Goal: Task Accomplishment & Management: Use online tool/utility

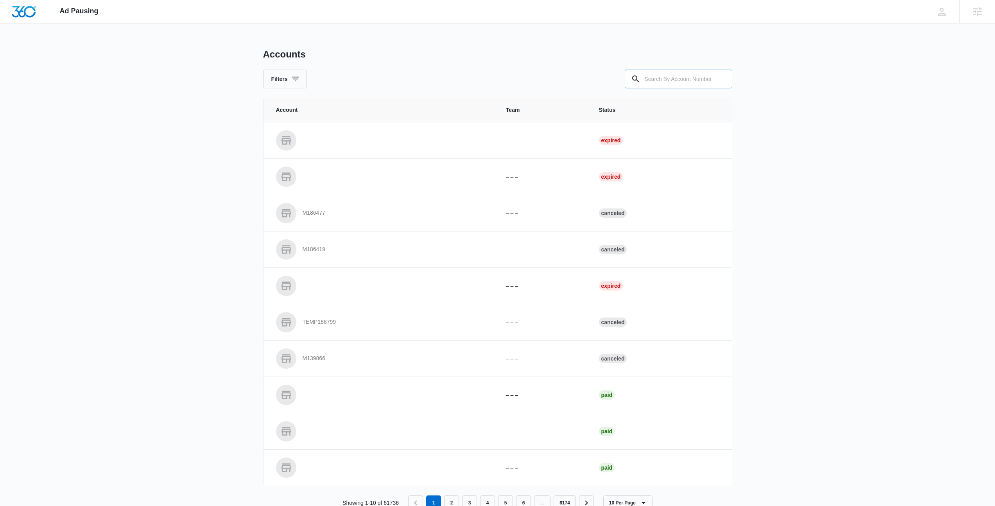
click at [669, 81] on input "text" at bounding box center [679, 79] width 108 height 19
type input "M335366"
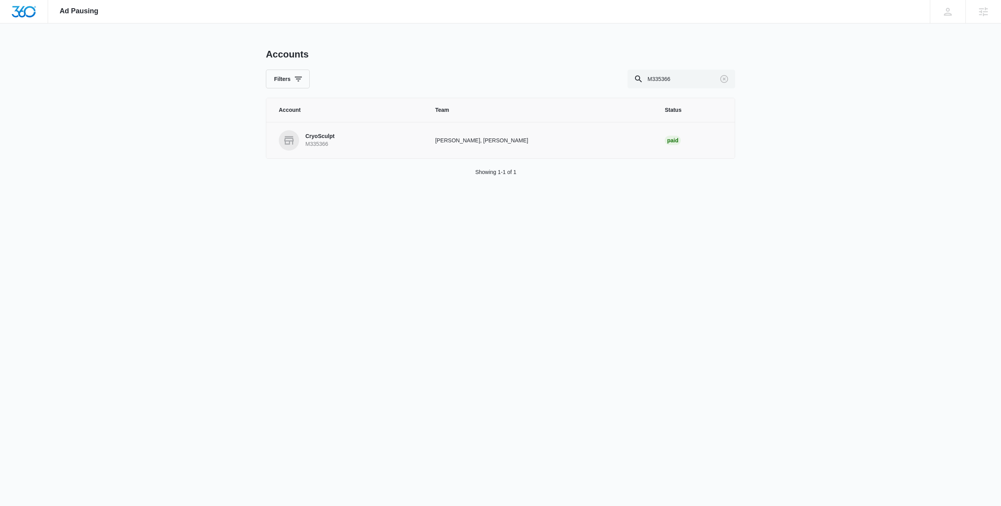
click at [416, 147] on link "CryoSculpt M335366" at bounding box center [348, 140] width 138 height 20
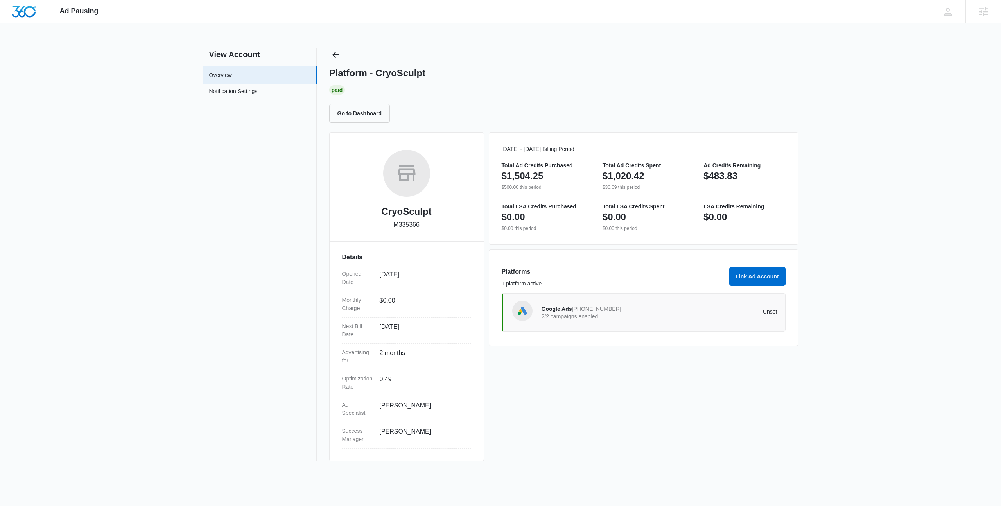
click at [574, 320] on div "Google Ads [PHONE_NUMBER] 2/2 campaigns enabled" at bounding box center [601, 312] width 118 height 16
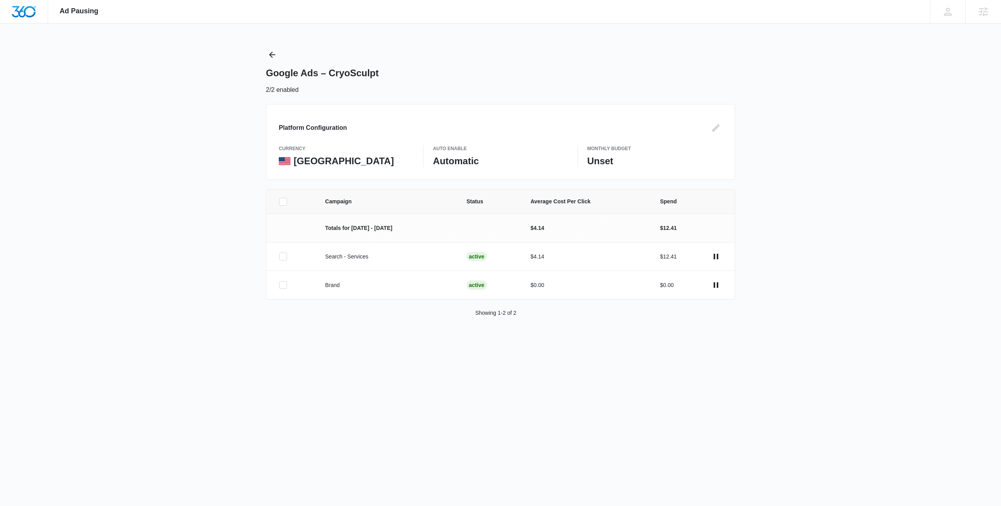
click at [280, 203] on icon at bounding box center [283, 201] width 7 height 7
click at [279, 202] on input "checkbox" at bounding box center [279, 201] width 0 height 0
click at [952, 343] on button "Pause Campaigns" at bounding box center [960, 348] width 64 height 19
click at [283, 201] on icon at bounding box center [283, 201] width 7 height 7
click at [279, 201] on input "checkbox" at bounding box center [279, 201] width 0 height 0
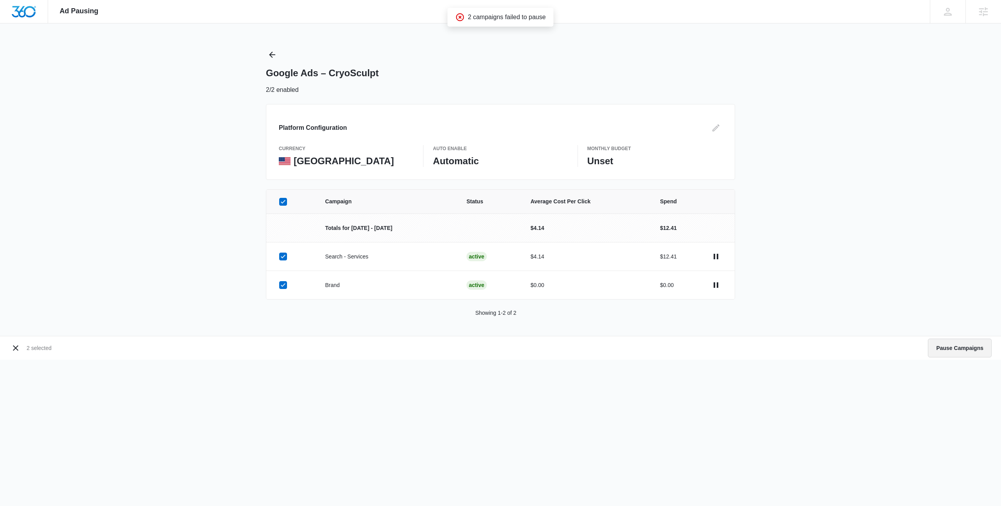
click at [954, 351] on button "Pause Campaigns" at bounding box center [960, 348] width 64 height 19
click at [714, 129] on icon "Edit" at bounding box center [715, 127] width 9 height 9
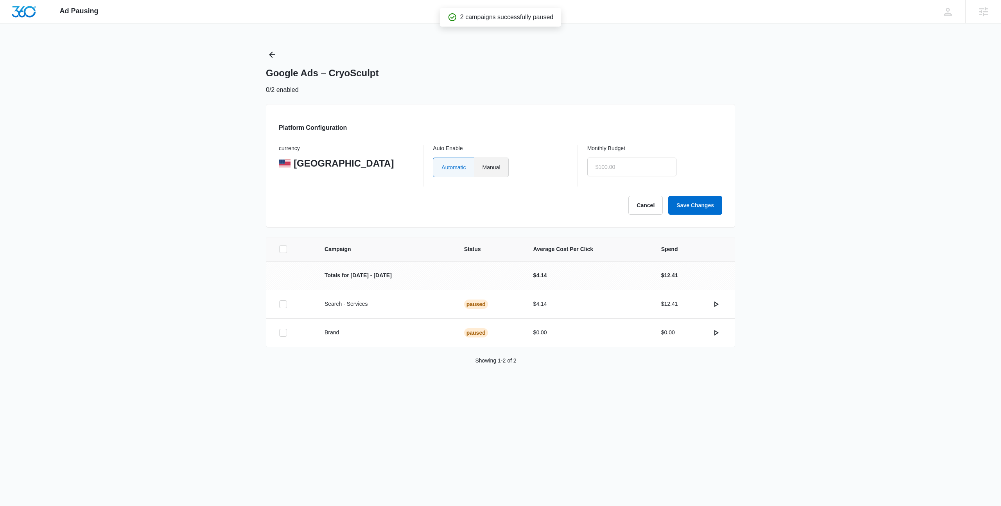
click at [498, 171] on label "Manual" at bounding box center [491, 168] width 34 height 20
click at [482, 167] on input "Manual" at bounding box center [482, 167] width 0 height 0
radio input "true"
click at [620, 169] on input "text" at bounding box center [631, 167] width 89 height 19
click at [640, 169] on input "$0.00" at bounding box center [631, 167] width 89 height 19
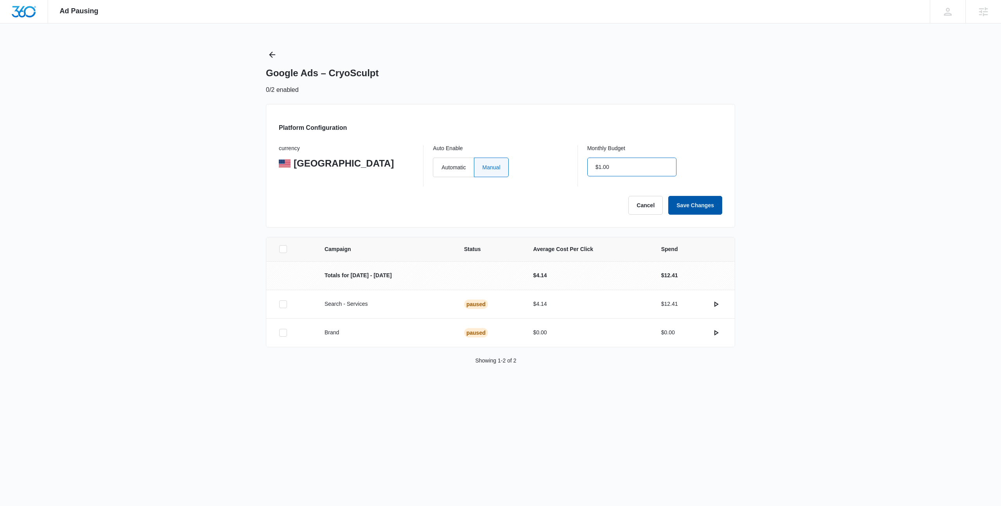
type input "$1.00"
click at [699, 213] on button "Save Changes" at bounding box center [695, 205] width 54 height 19
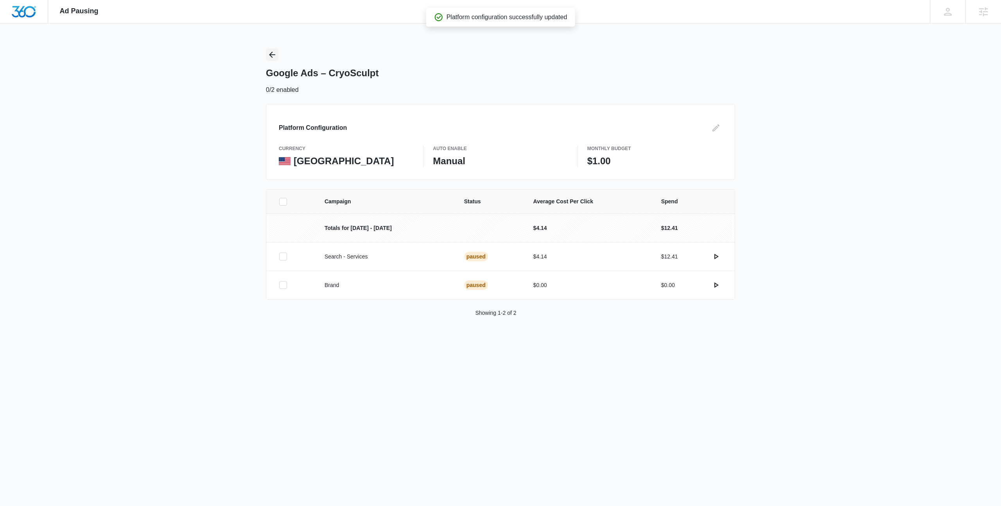
click at [276, 53] on icon "Back" at bounding box center [271, 54] width 9 height 9
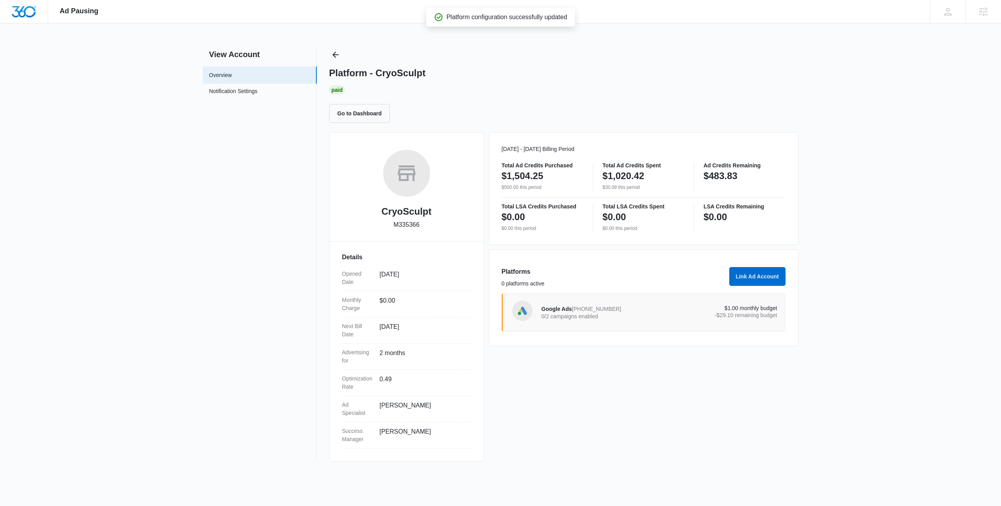
click at [645, 263] on div "Platforms 0 platforms active Link Ad Account Google Ads [PHONE_NUMBER] 0/2 camp…" at bounding box center [644, 297] width 310 height 97
click at [333, 57] on icon "Back" at bounding box center [335, 54] width 9 height 9
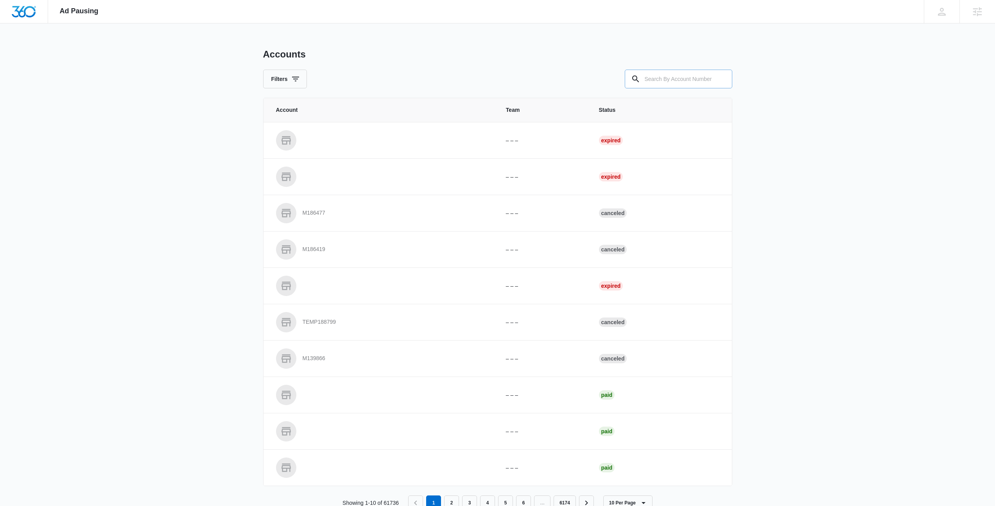
click at [654, 81] on input "text" at bounding box center [679, 79] width 108 height 19
type input "M322830"
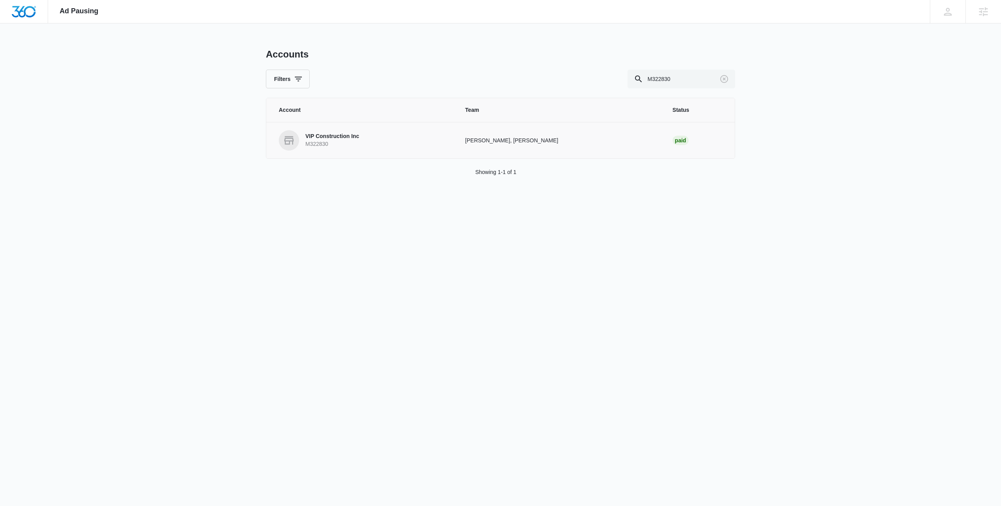
click at [391, 138] on link "VIP Construction Inc M322830" at bounding box center [363, 140] width 168 height 20
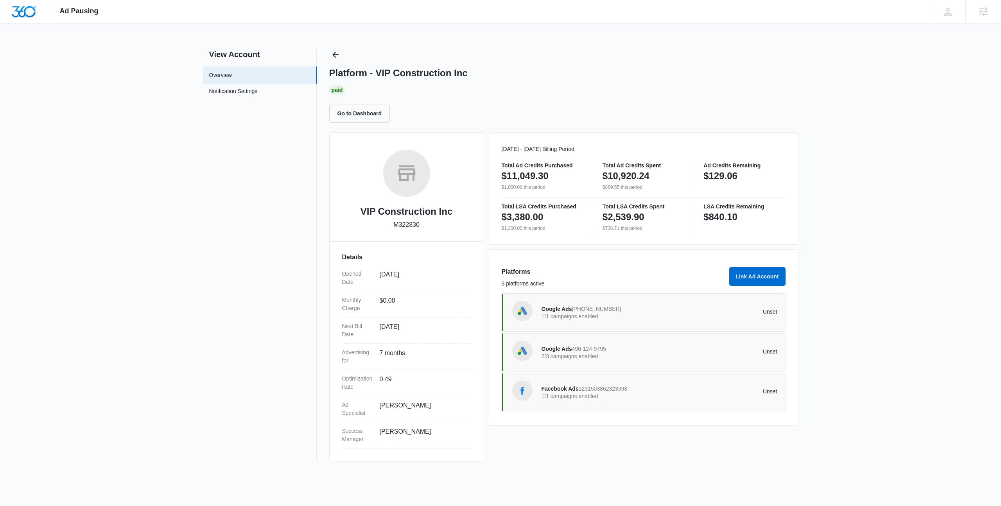
click at [628, 348] on div "Google Ads 490-124-9795 2/3 campaigns enabled" at bounding box center [601, 352] width 118 height 16
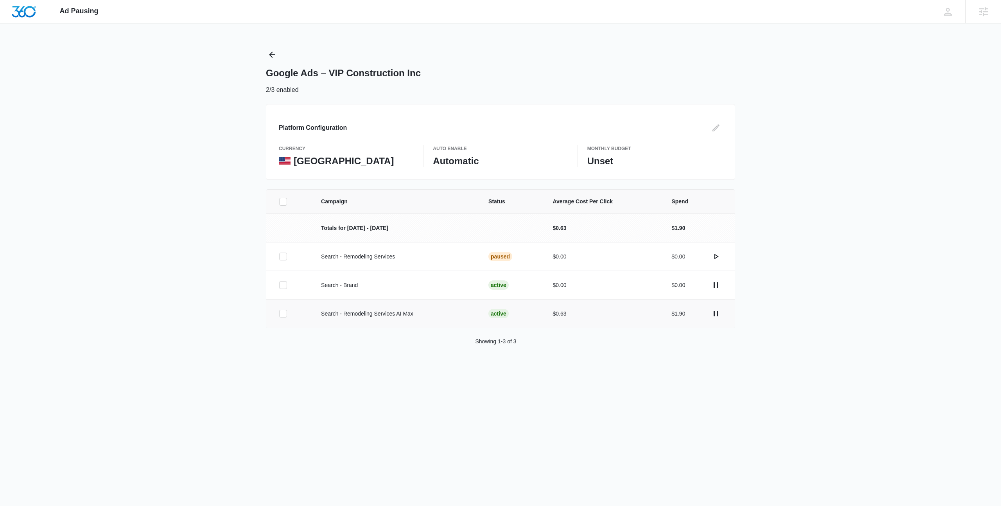
click at [280, 316] on icon at bounding box center [283, 313] width 7 height 7
click at [279, 314] on input "checkbox" at bounding box center [279, 314] width 0 height 0
click at [943, 374] on button "Pause Campaign" at bounding box center [961, 376] width 61 height 19
click at [279, 313] on div at bounding box center [283, 314] width 8 height 8
click at [279, 314] on input "checkbox" at bounding box center [279, 314] width 0 height 0
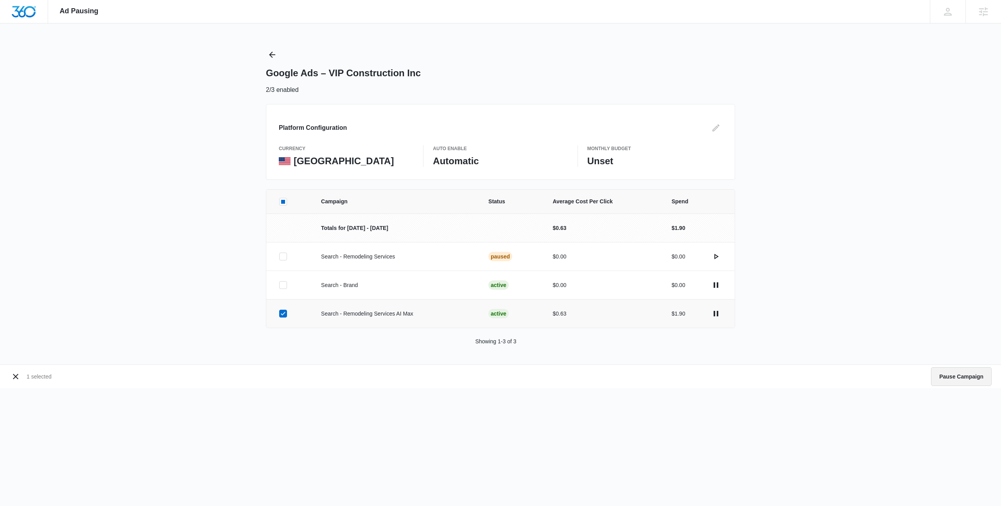
click at [959, 380] on button "Pause Campaign" at bounding box center [961, 376] width 61 height 19
click at [285, 317] on icon at bounding box center [283, 313] width 7 height 7
click at [279, 314] on input "checkbox" at bounding box center [279, 314] width 0 height 0
click at [947, 370] on button "Pause Campaign" at bounding box center [961, 376] width 61 height 19
click at [881, 258] on div "Campaign Status Average Cost Per Click Spend Totals for [DATE] - [DATE] $0.63 $…" at bounding box center [500, 276] width 1001 height 175
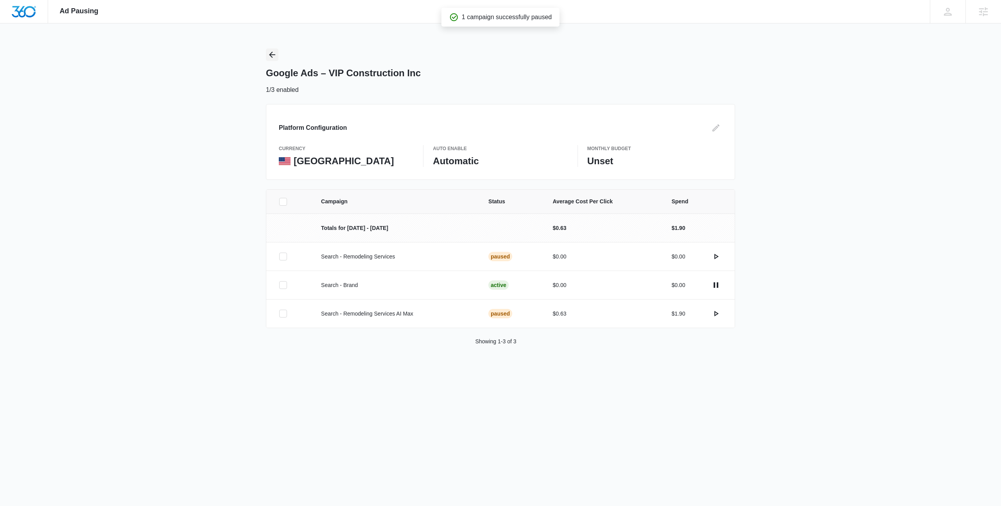
click at [271, 57] on icon "Back" at bounding box center [271, 54] width 9 height 9
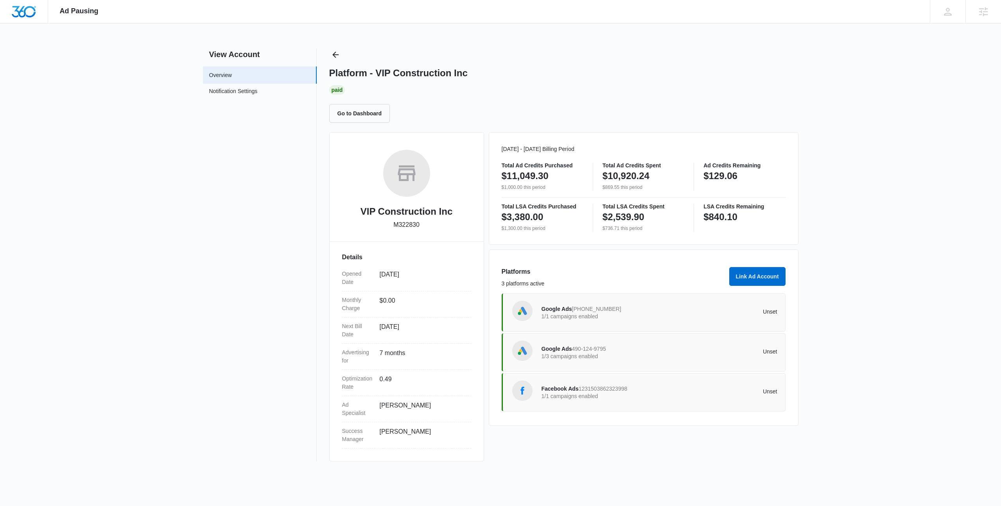
click at [617, 320] on div "Google Ads [PHONE_NUMBER] 1/1 campaigns enabled" at bounding box center [601, 312] width 118 height 16
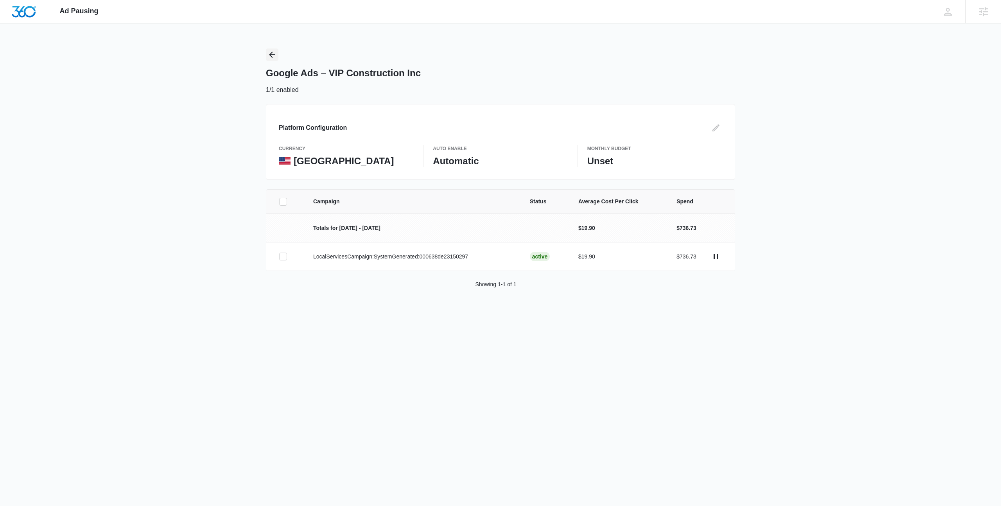
click at [271, 52] on icon "Back" at bounding box center [271, 54] width 9 height 9
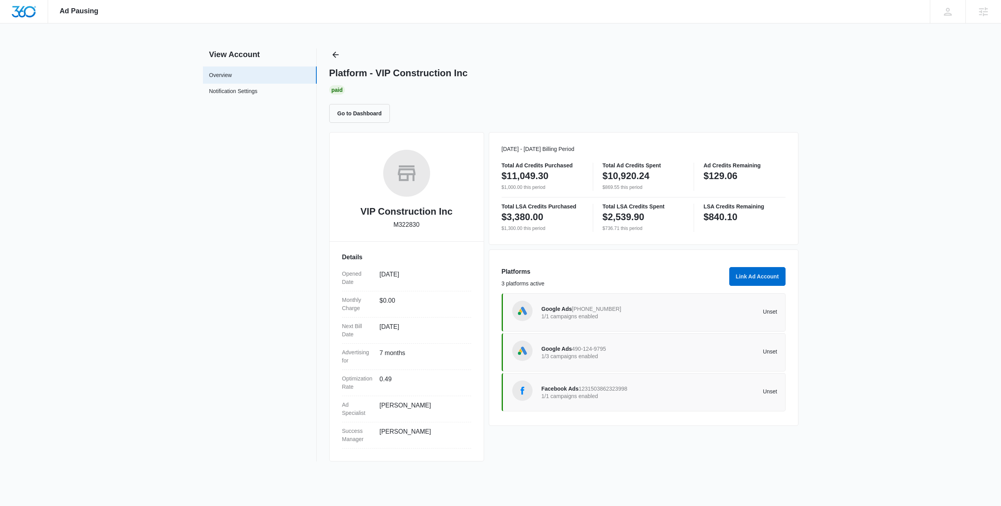
drag, startPoint x: 203, startPoint y: 50, endPoint x: 131, endPoint y: 34, distance: 73.7
click at [203, 50] on h2 "View Account" at bounding box center [260, 54] width 114 height 12
